Goal: Task Accomplishment & Management: Manage account settings

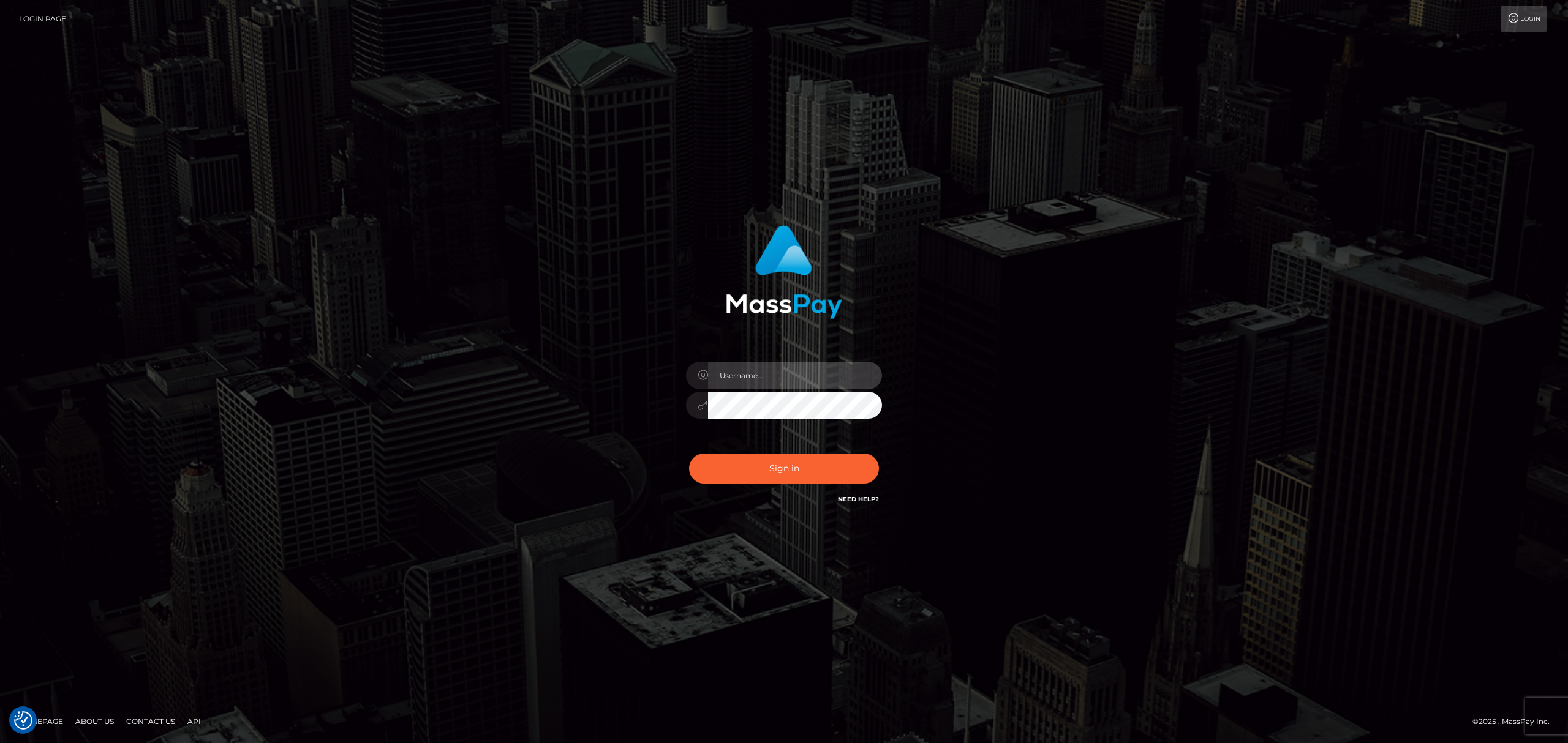
drag, startPoint x: 776, startPoint y: 375, endPoint x: 790, endPoint y: 387, distance: 18.4
click at [776, 376] on input "text" at bounding box center [795, 375] width 174 height 27
type input "Eric"
click at [758, 465] on button "Sign in" at bounding box center [784, 469] width 190 height 30
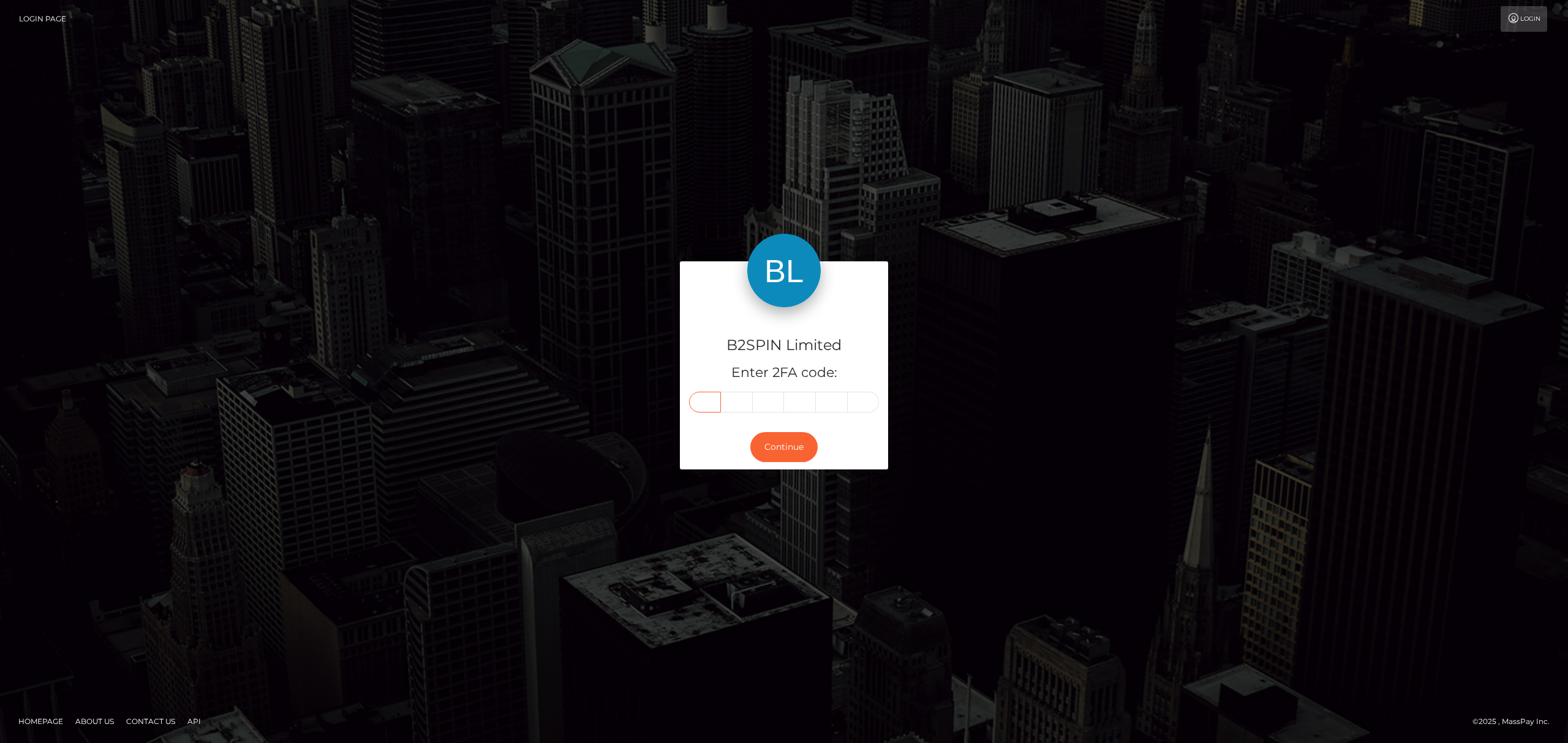
click at [713, 400] on input "text" at bounding box center [705, 402] width 32 height 21
paste input "2"
type input "2"
type input "6"
type input "2"
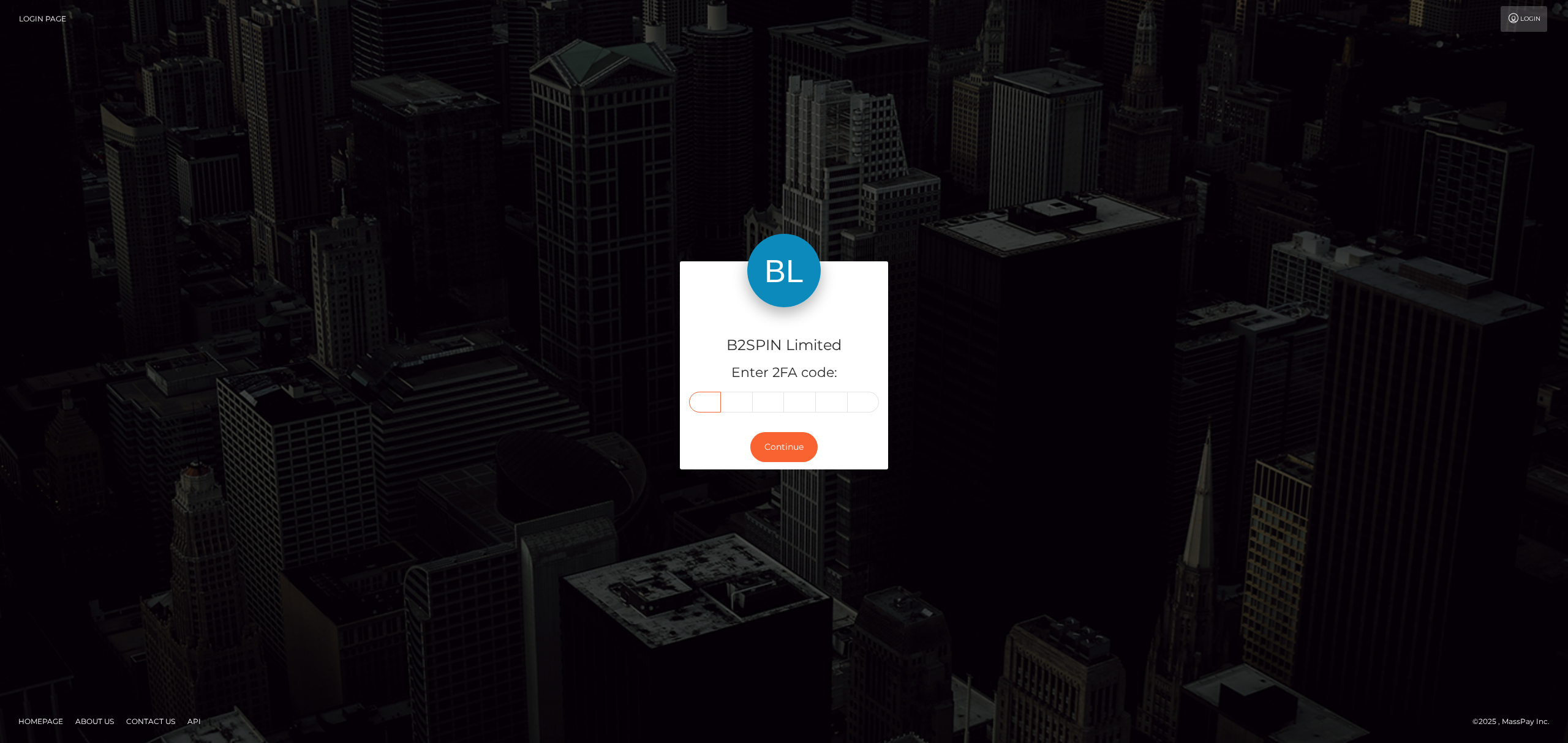
type input "8"
type input "7"
click at [790, 448] on button "Continue" at bounding box center [784, 447] width 68 height 30
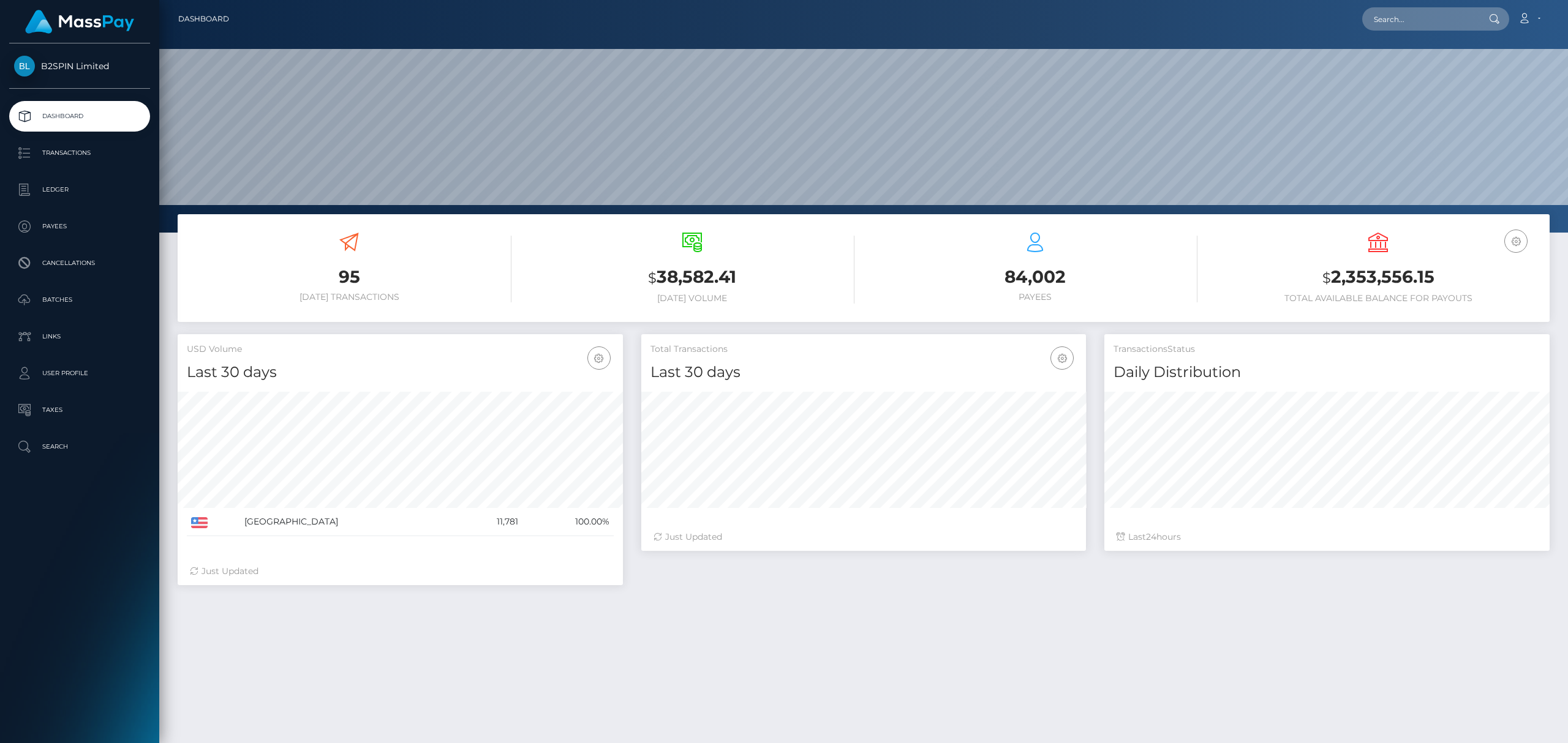
scroll to position [217, 445]
drag, startPoint x: 1431, startPoint y: 278, endPoint x: 1334, endPoint y: 270, distance: 97.3
click at [1334, 270] on h3 "$ 2,353,556.15" at bounding box center [1378, 277] width 325 height 25
